Goal: Information Seeking & Learning: Learn about a topic

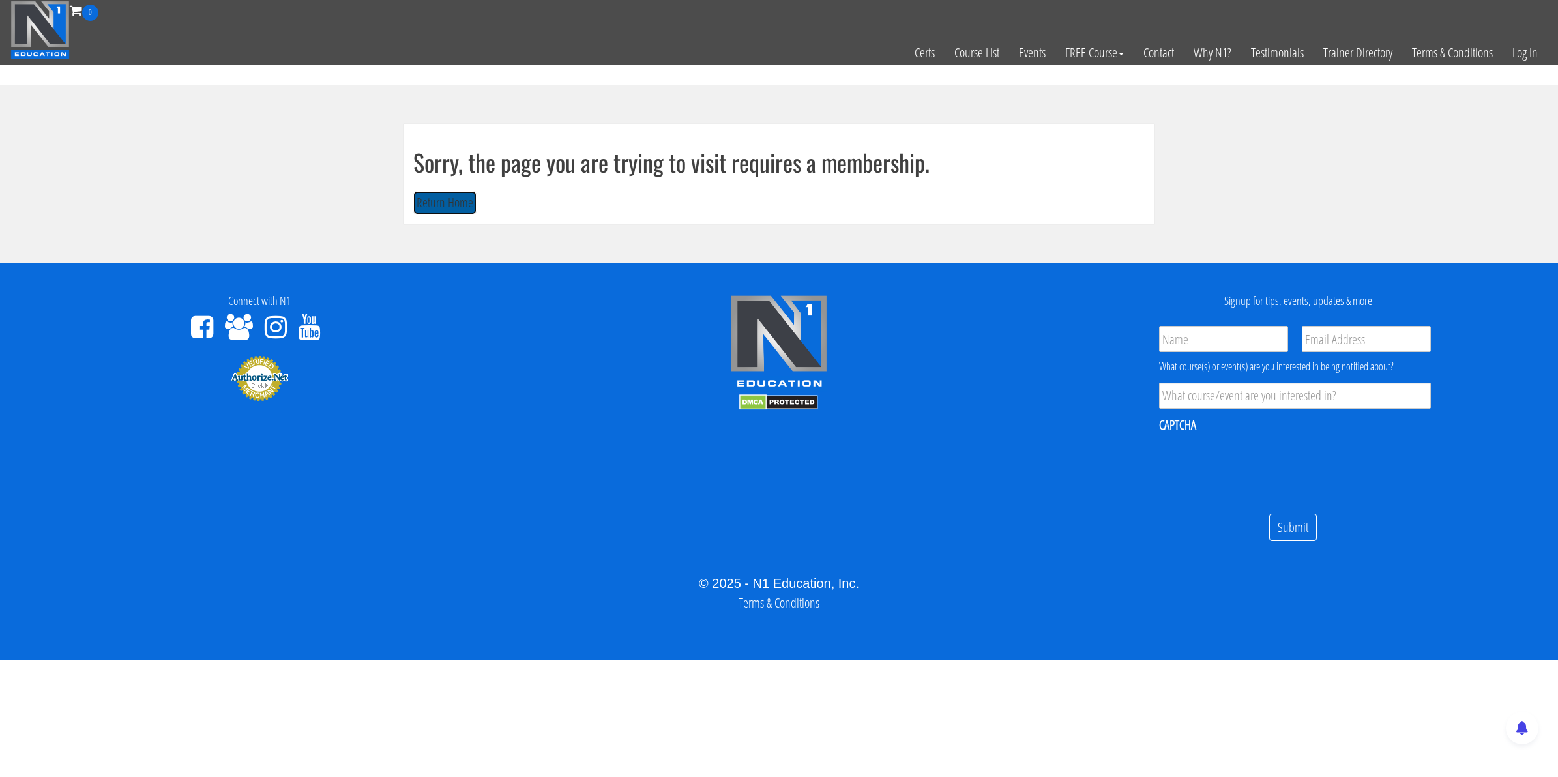
click at [455, 209] on button "Return Home" at bounding box center [444, 203] width 63 height 24
click at [454, 210] on button "Return Home" at bounding box center [444, 203] width 63 height 24
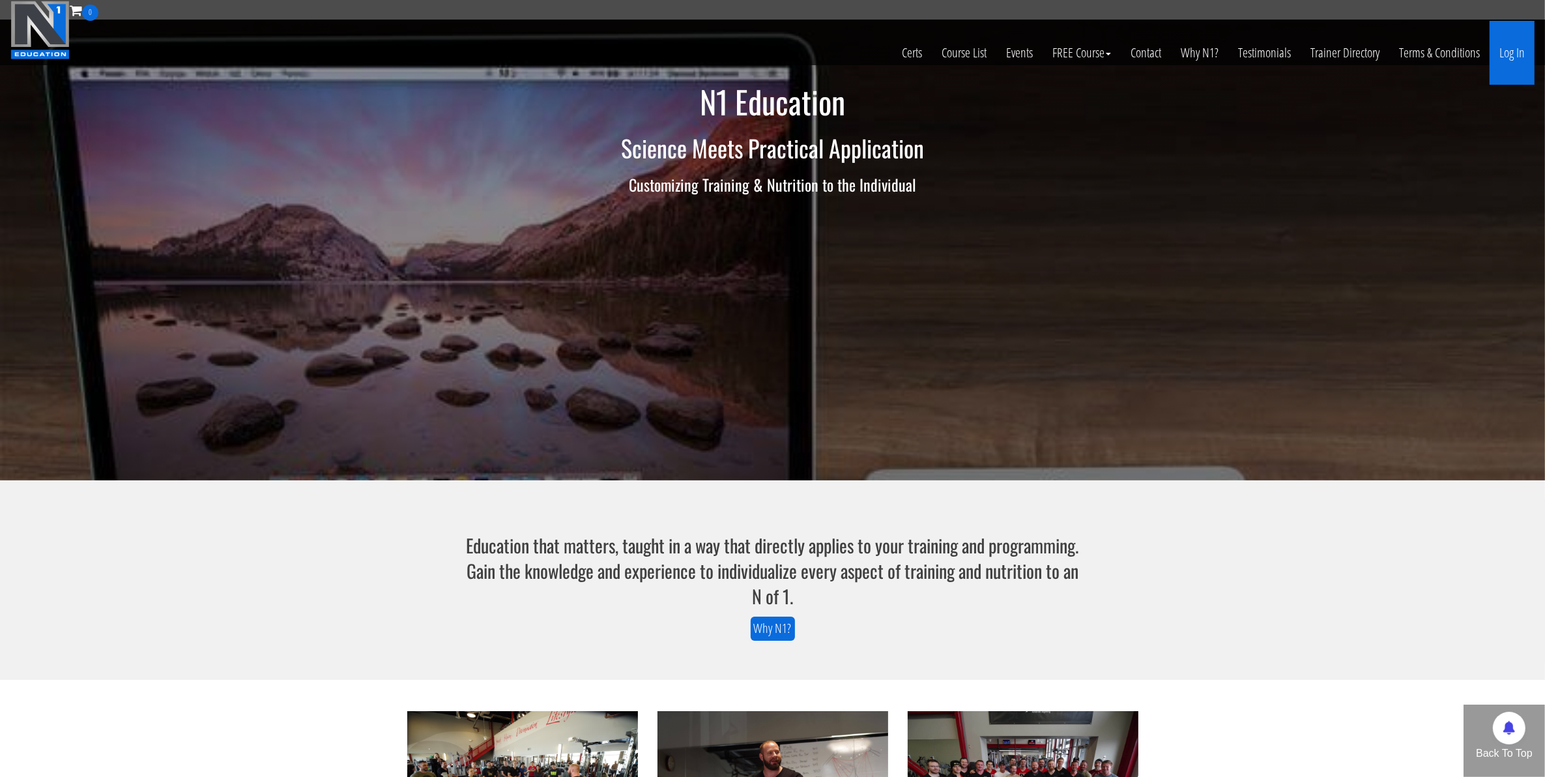
click at [1510, 68] on link "Log In" at bounding box center [1512, 53] width 45 height 64
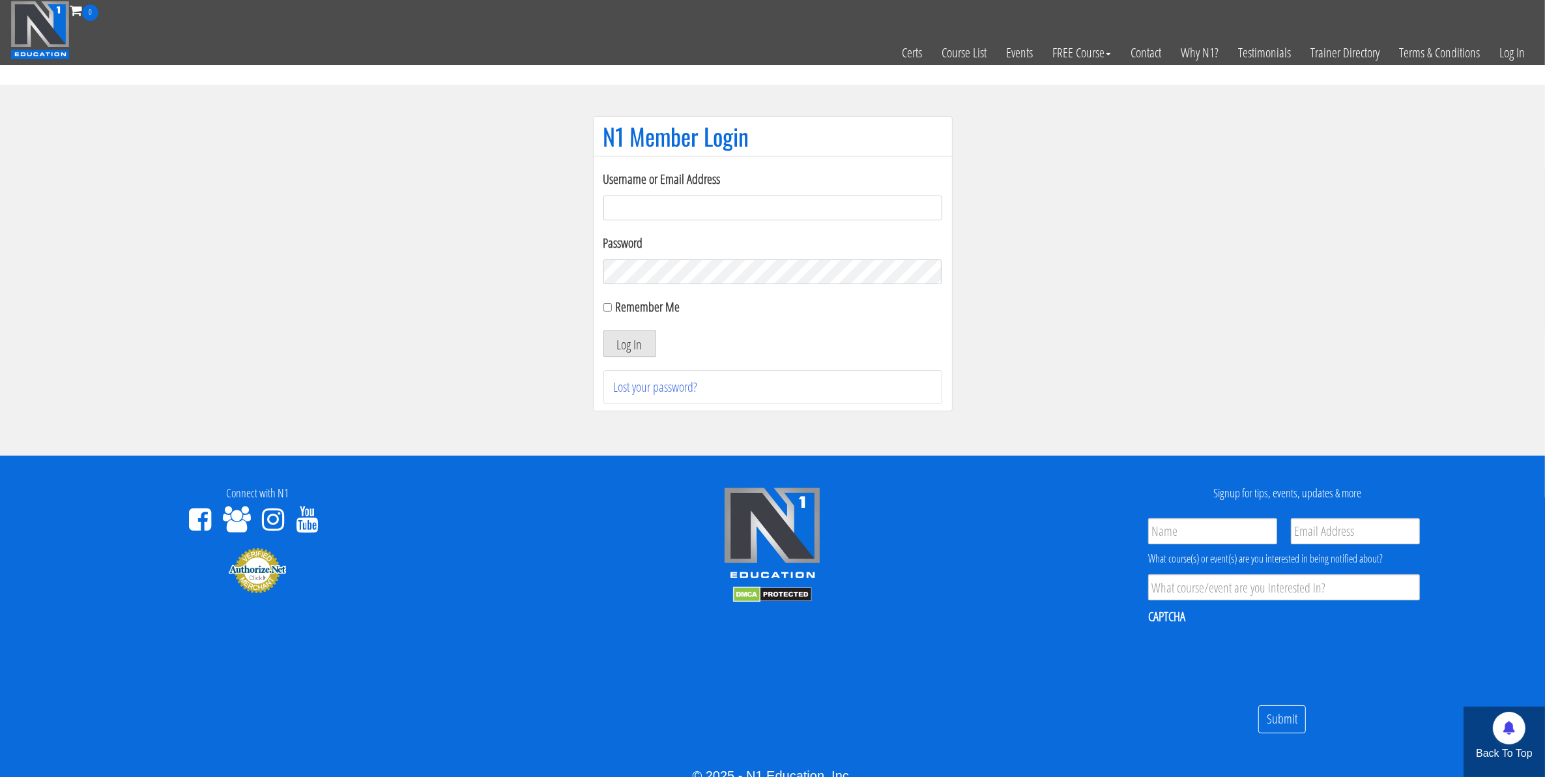
type input "mccademorgan1@gmail.com"
click at [620, 341] on button "Log In" at bounding box center [629, 343] width 53 height 27
click at [607, 308] on input "Remember Me" at bounding box center [607, 307] width 8 height 8
checkbox input "true"
click at [632, 340] on button "Log In" at bounding box center [629, 343] width 53 height 27
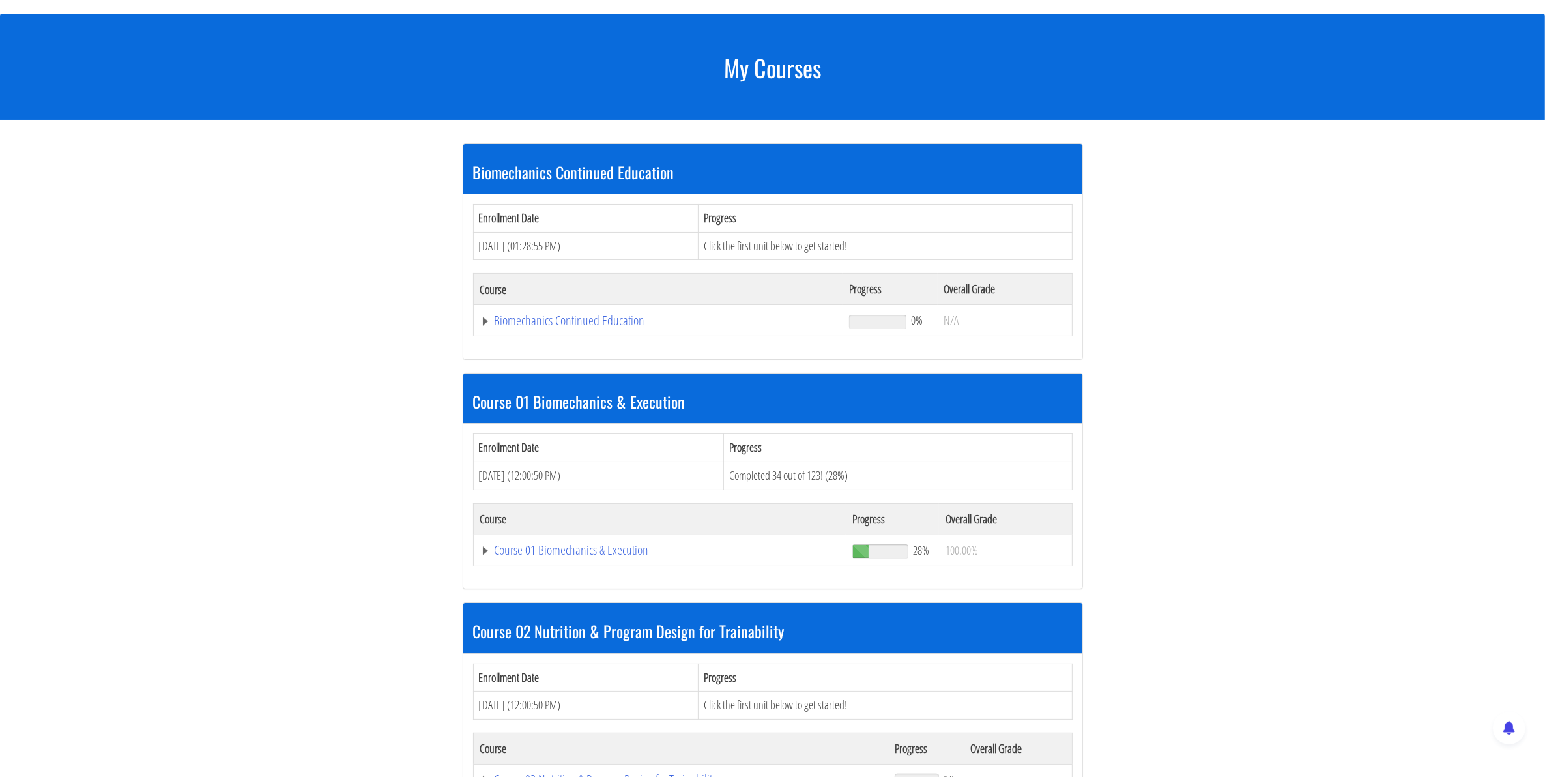
scroll to position [244, 0]
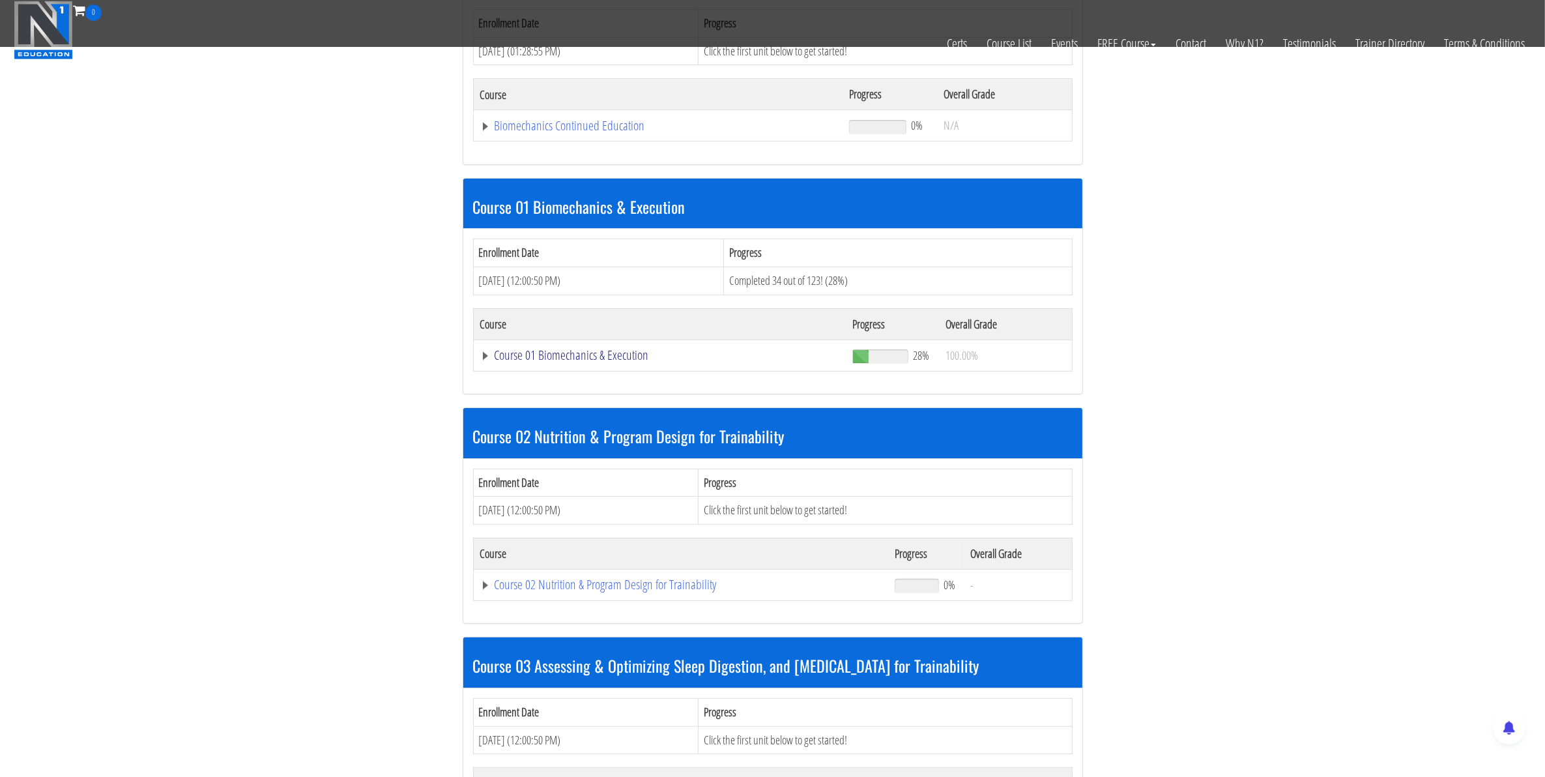
click at [572, 362] on link "Course 01 Biomechanics & Execution" at bounding box center [660, 355] width 360 height 13
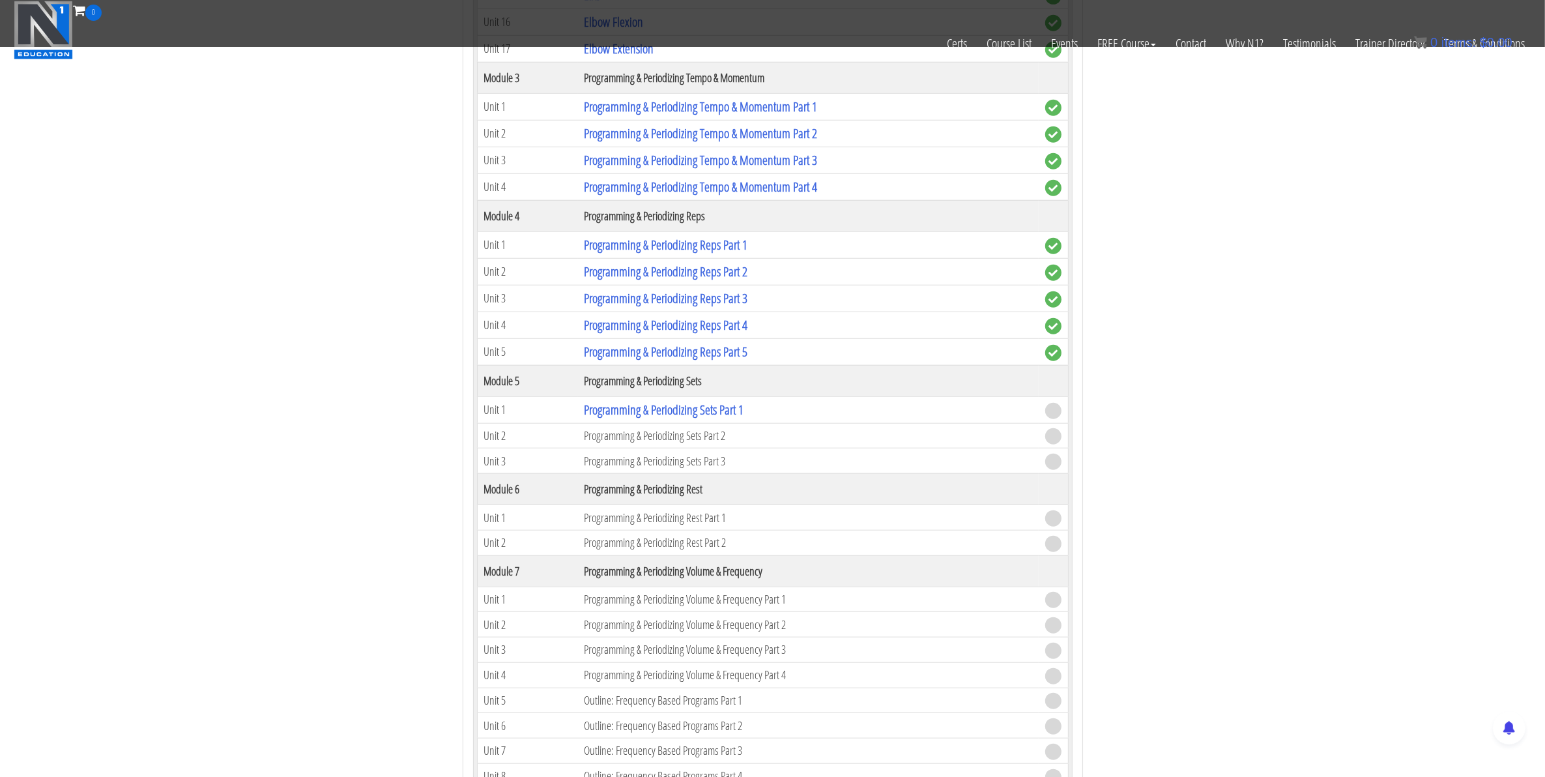
scroll to position [1303, 0]
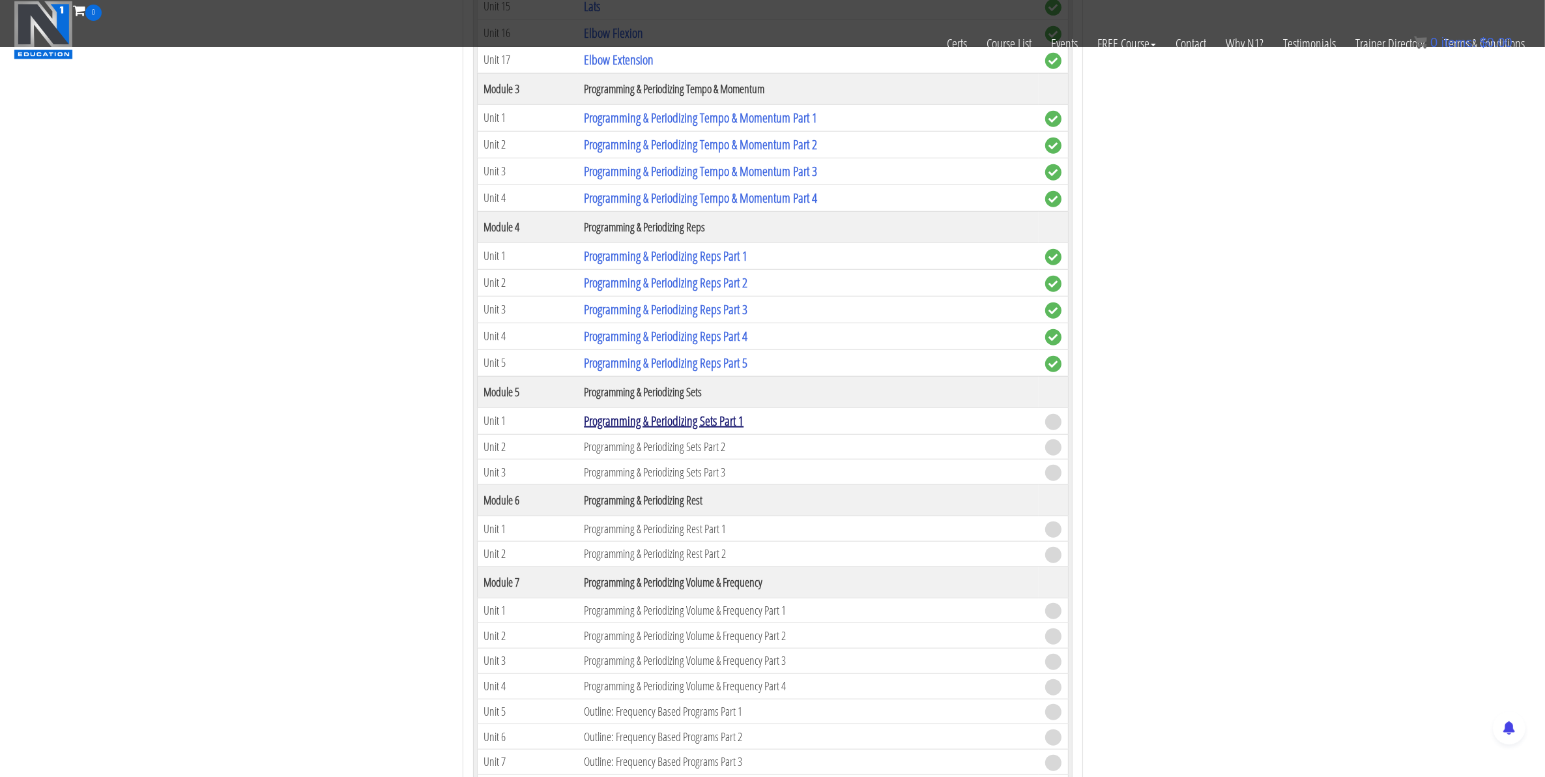
click at [665, 429] on link "Programming & Periodizing Sets Part 1" at bounding box center [664, 421] width 160 height 18
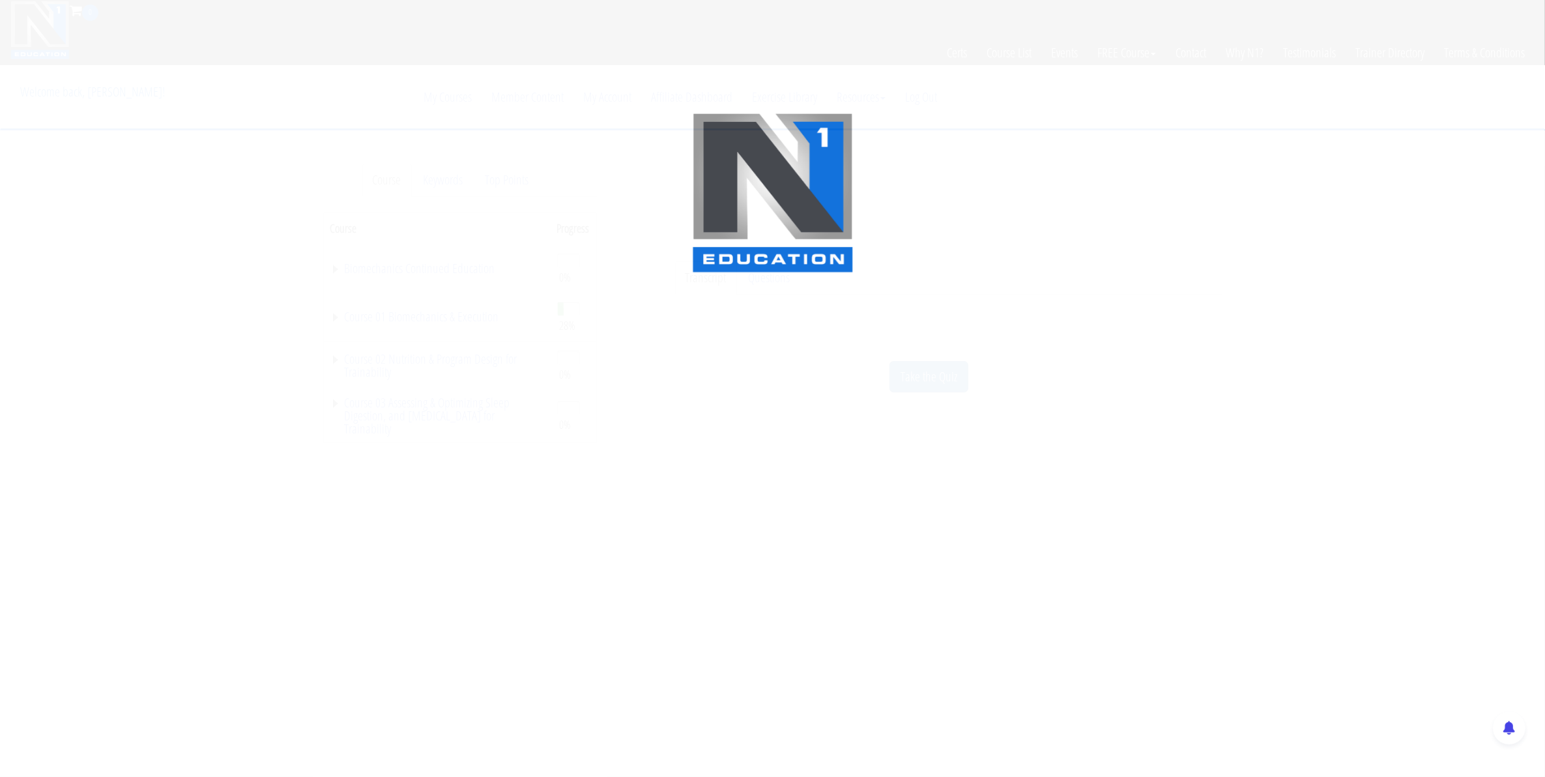
click at [194, 327] on div at bounding box center [772, 388] width 1545 height 777
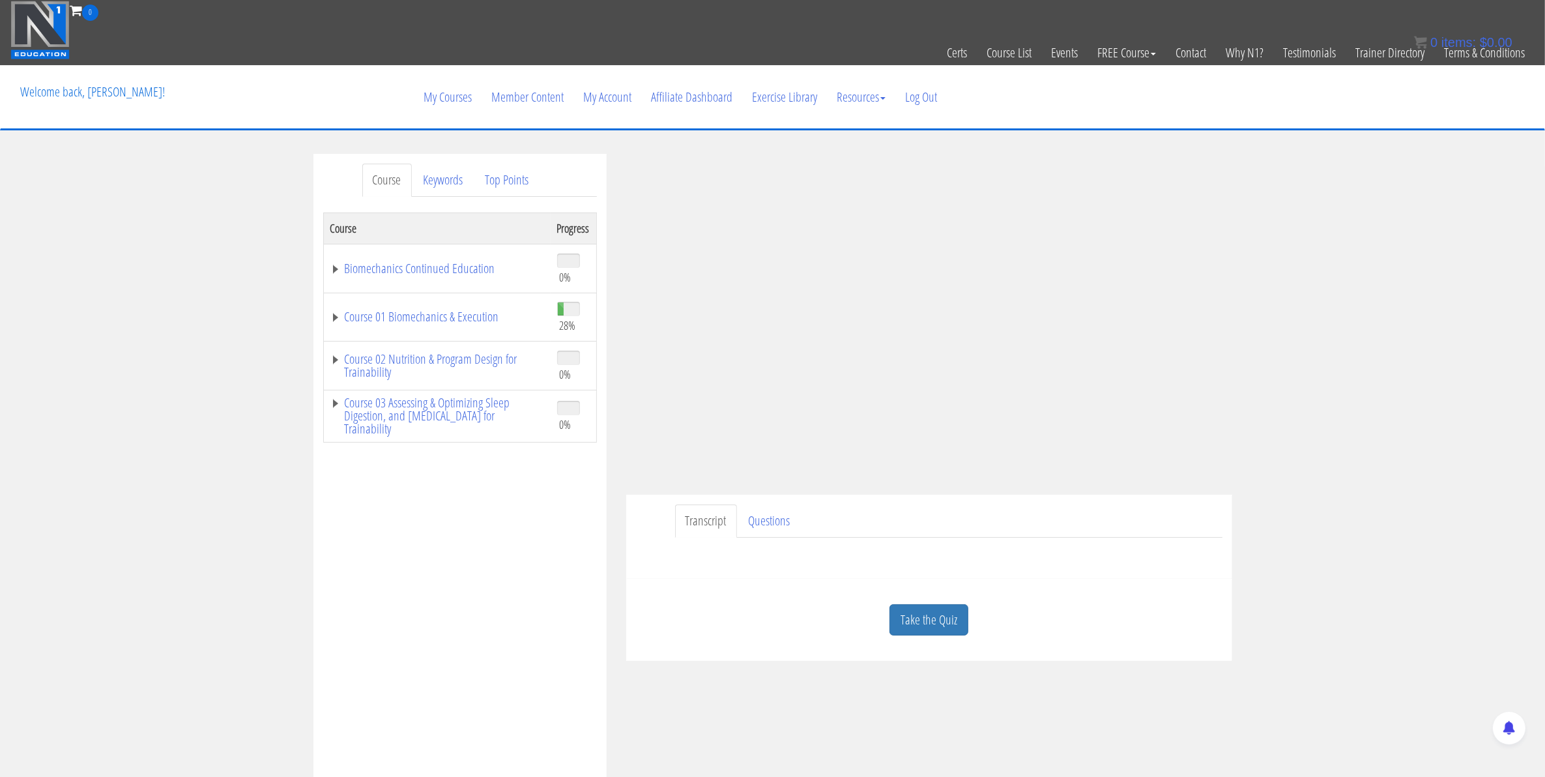
click at [256, 519] on div "Course Keywords Top Points Course Progress Biomechanics Continued Education 0% …" at bounding box center [772, 522] width 1545 height 736
click at [255, 519] on div "Course Keywords Top Points Course Progress Biomechanics Continued Education 0% …" at bounding box center [772, 522] width 1545 height 736
click at [189, 554] on div "Course Keywords Top Points Course Progress Biomechanics Continued Education 0% …" at bounding box center [772, 522] width 1545 height 736
click at [193, 431] on div "Course Keywords Top Points Course Progress Biomechanics Continued Education 0% …" at bounding box center [772, 522] width 1545 height 736
click at [371, 545] on div "Course Progress Biomechanics Continued Education 0% Module 1 Continued Educatio…" at bounding box center [460, 538] width 274 height 652
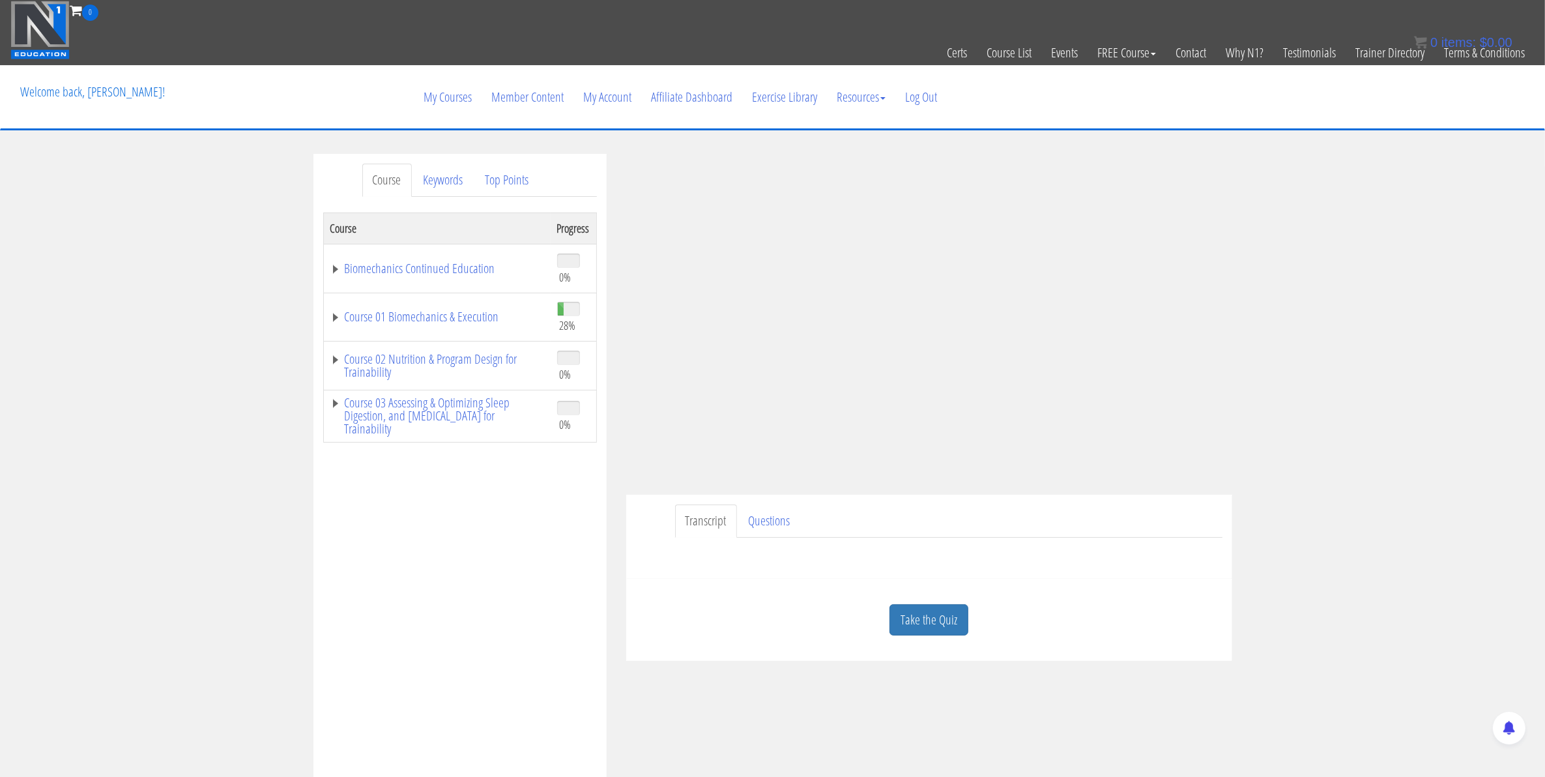
click at [295, 644] on div "Course Keywords Top Points Course Progress Biomechanics Continued Education 0% …" at bounding box center [772, 522] width 1545 height 736
drag, startPoint x: 203, startPoint y: 277, endPoint x: 222, endPoint y: 338, distance: 63.3
click at [222, 338] on div "Course Keywords Top Points Course Progress Biomechanics Continued Education 0% …" at bounding box center [772, 522] width 1545 height 736
click at [256, 395] on div "Course Keywords Top Points Course Progress Biomechanics Continued Education 0% …" at bounding box center [772, 522] width 1545 height 736
click at [128, 298] on div "Course Keywords Top Points Course Progress Biomechanics Continued Education 0% …" at bounding box center [772, 522] width 1545 height 736
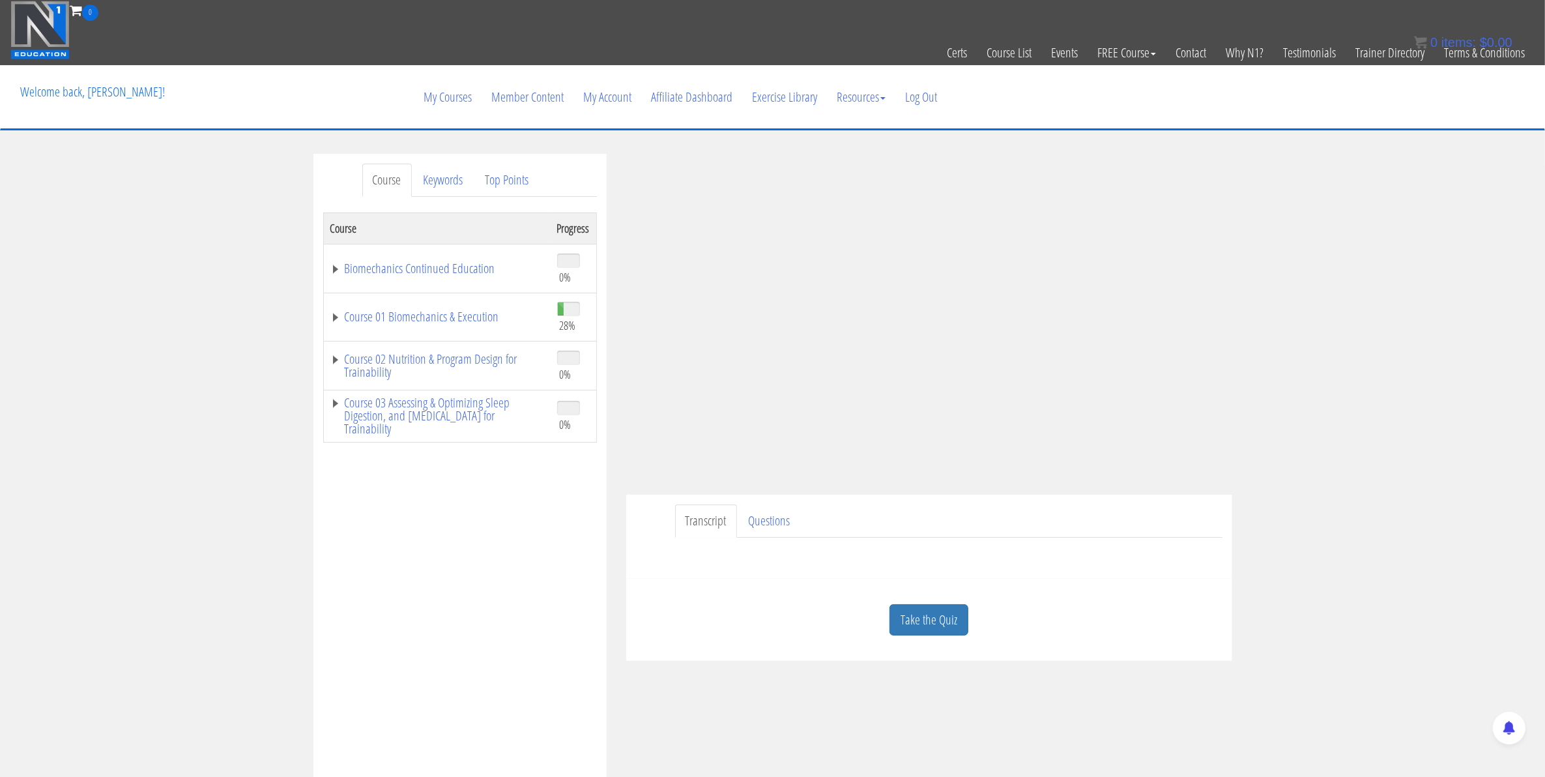
click at [157, 369] on div "Course Keywords Top Points Course Progress Biomechanics Continued Education 0% …" at bounding box center [772, 522] width 1545 height 736
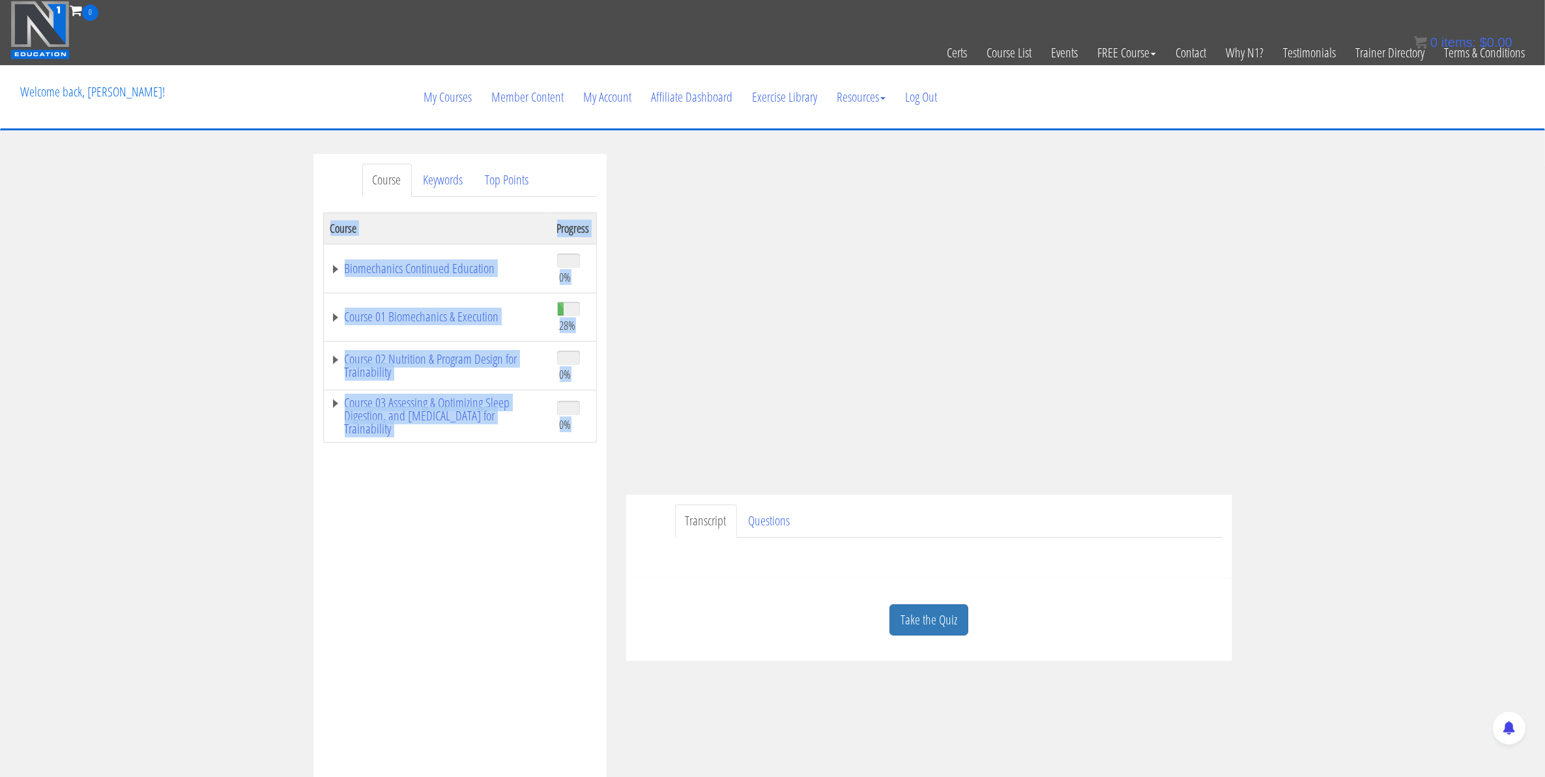
click at [155, 369] on div "Course Keywords Top Points Course Progress Biomechanics Continued Education 0% …" at bounding box center [772, 522] width 1545 height 736
click at [154, 369] on div "Course Keywords Top Points Course Progress Biomechanics Continued Education 0% …" at bounding box center [772, 522] width 1545 height 736
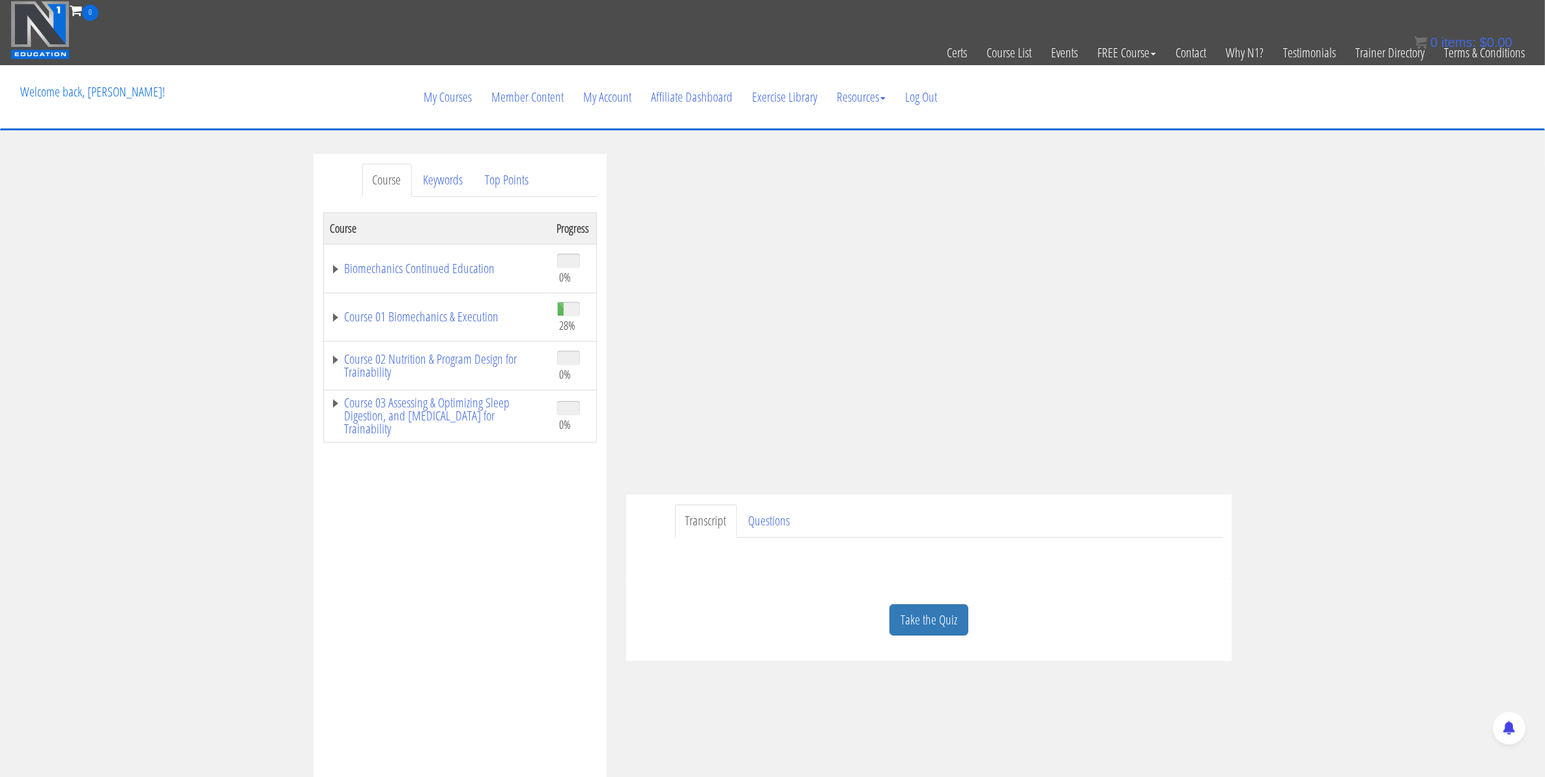
drag, startPoint x: 182, startPoint y: 572, endPoint x: 284, endPoint y: 641, distance: 122.9
click at [293, 647] on div "Course Keywords Top Points Course Progress Biomechanics Continued Education 0% …" at bounding box center [772, 522] width 1545 height 736
